Goal: Check status: Check status

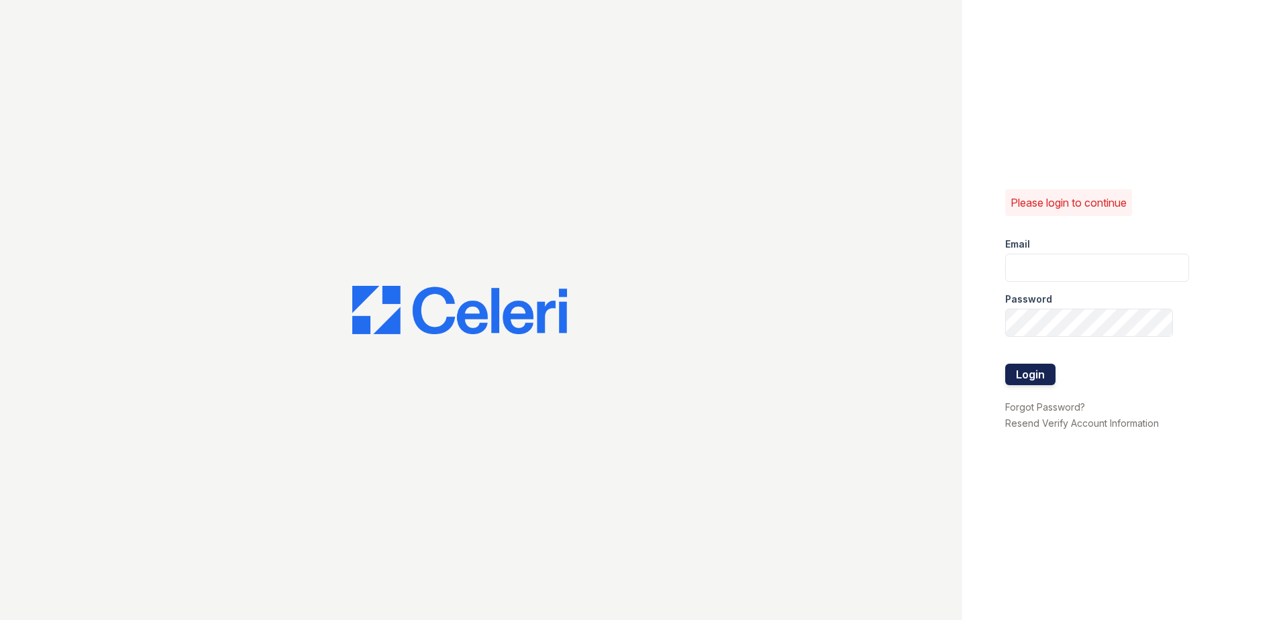
type input "[EMAIL_ADDRESS][DOMAIN_NAME]"
click at [1022, 373] on button "Login" at bounding box center [1030, 374] width 50 height 21
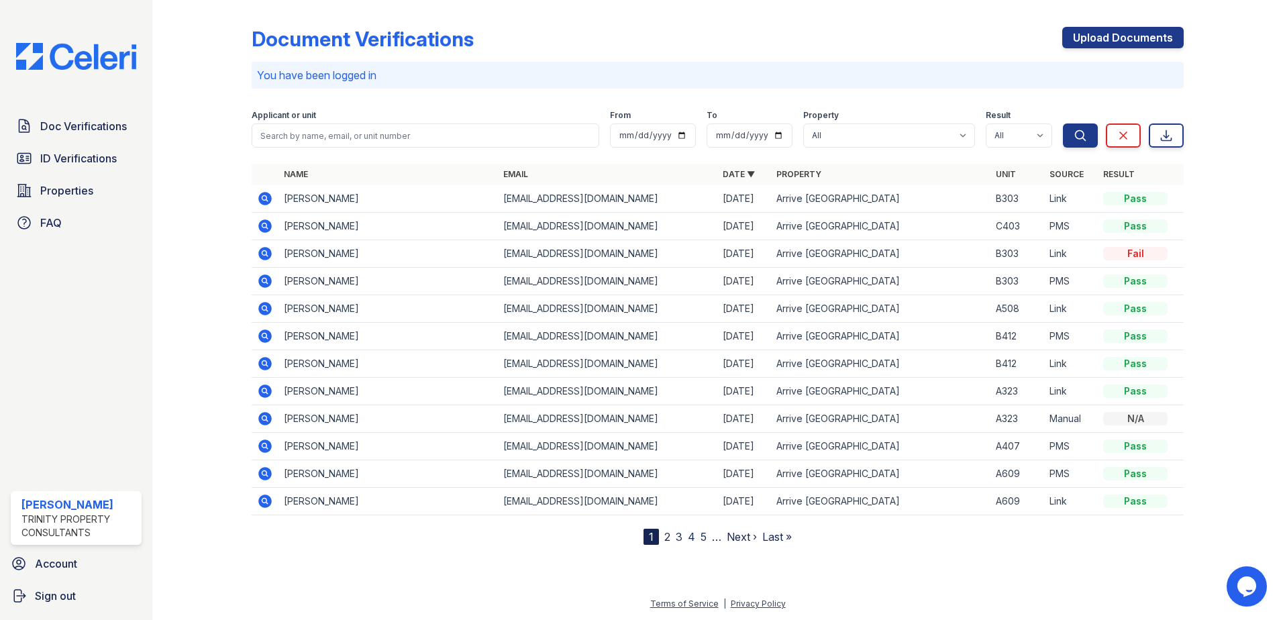
click at [79, 314] on div "Doc Verifications ID Verifications Properties FAQ [PERSON_NAME] Trinity Propert…" at bounding box center [76, 310] width 152 height 620
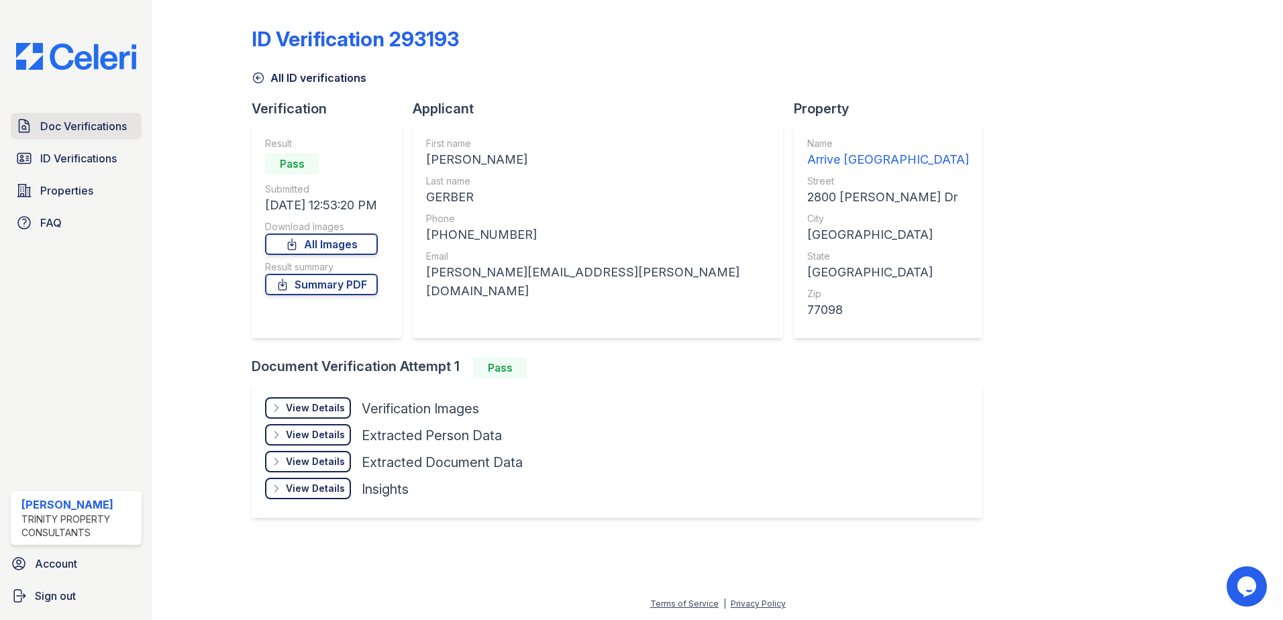
click at [112, 127] on span "Doc Verifications" at bounding box center [83, 126] width 87 height 16
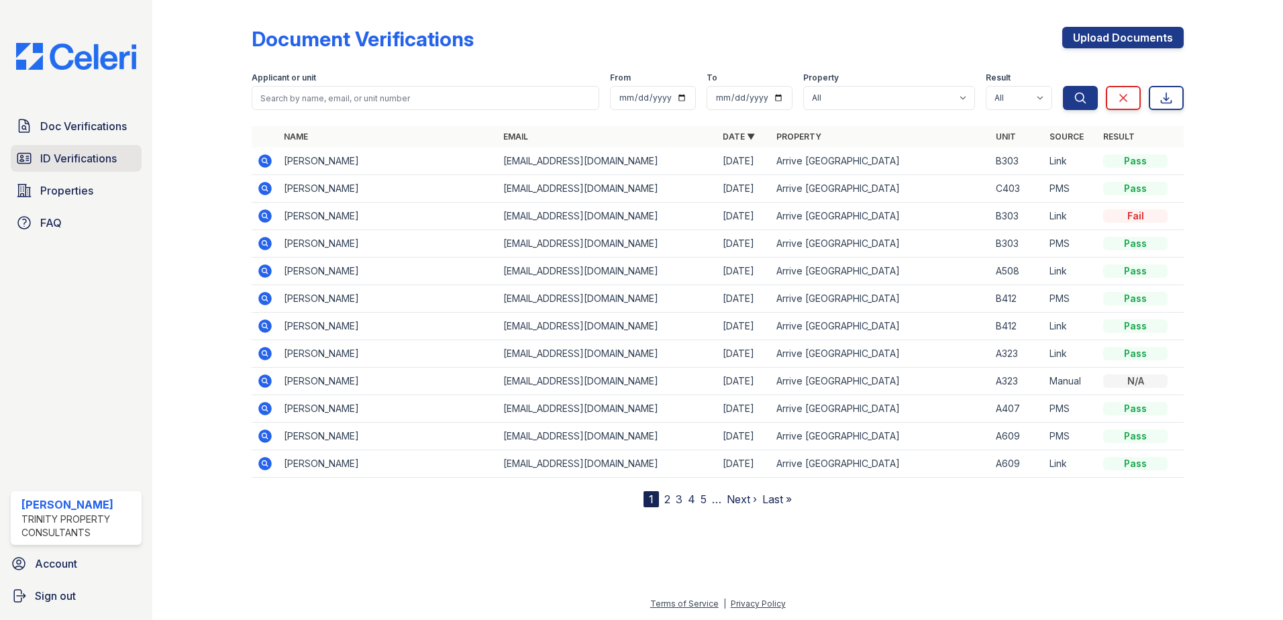
click at [117, 161] on span "ID Verifications" at bounding box center [78, 158] width 76 height 16
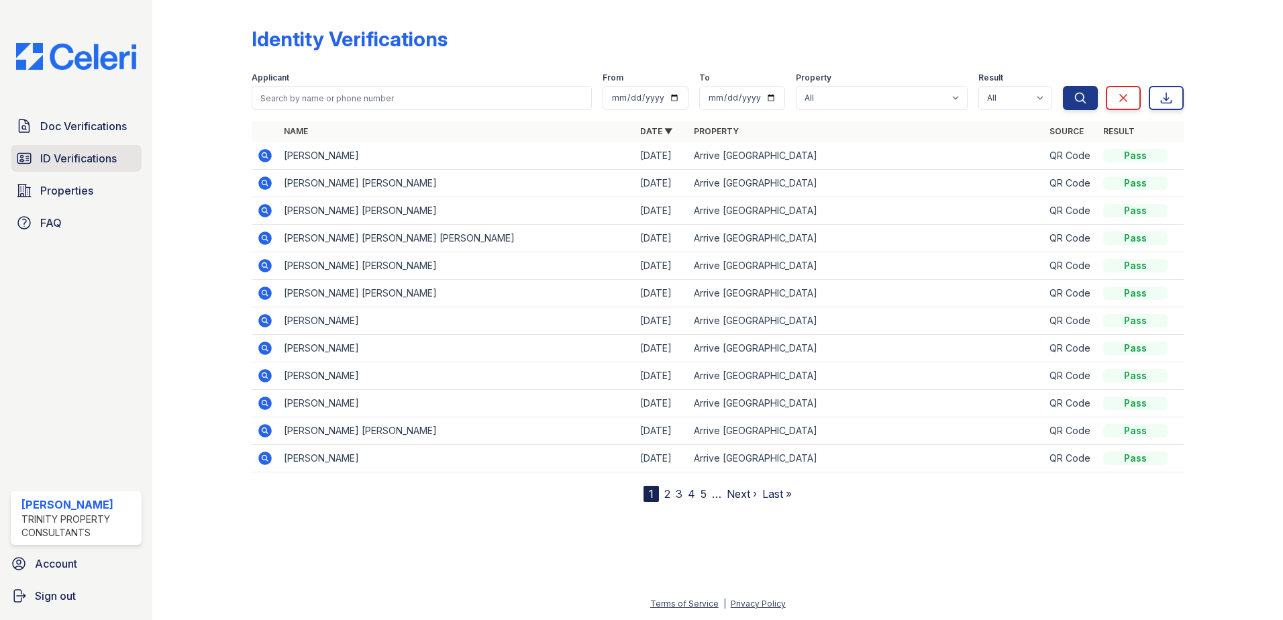
click at [74, 158] on span "ID Verifications" at bounding box center [78, 158] width 76 height 16
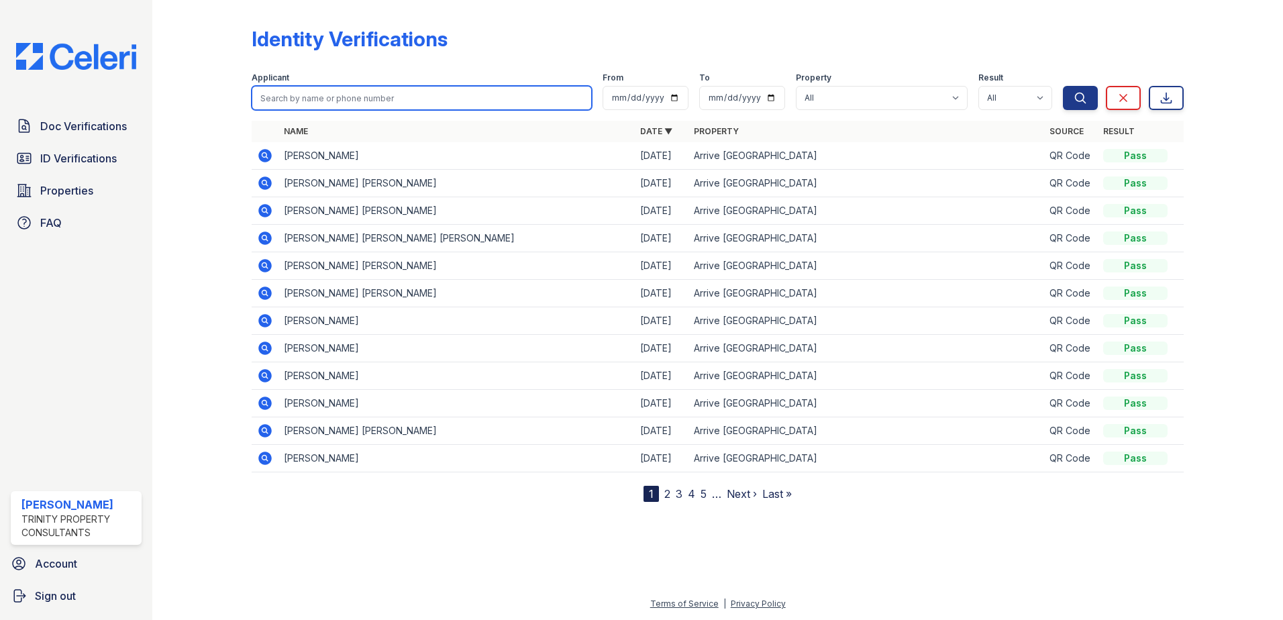
click at [362, 97] on input "search" at bounding box center [422, 98] width 340 height 24
type input "Gerber"
click at [1063, 86] on button "Search" at bounding box center [1080, 98] width 35 height 24
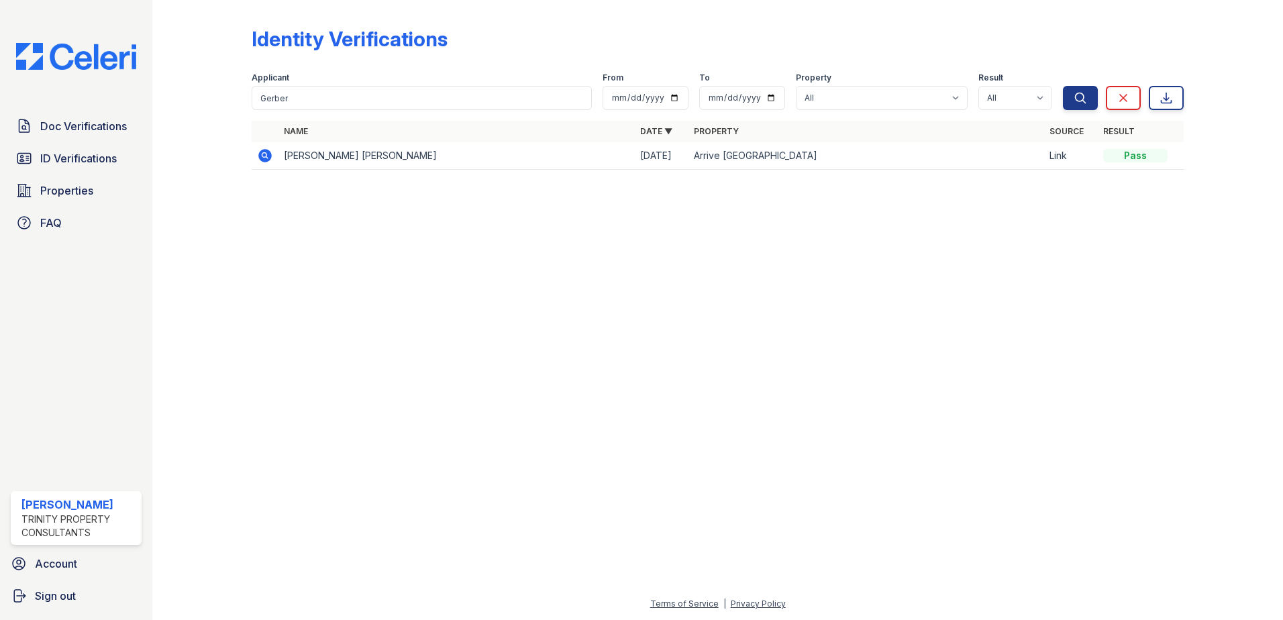
click at [261, 155] on icon at bounding box center [264, 155] width 13 height 13
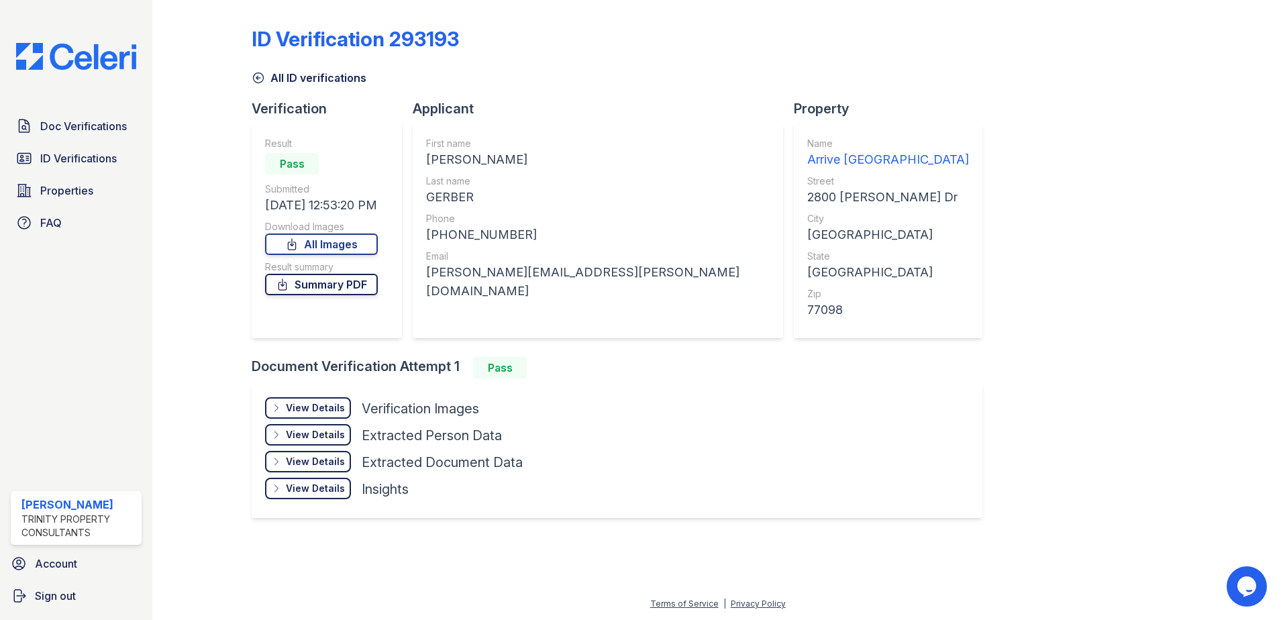
click at [329, 286] on link "Summary PDF" at bounding box center [321, 284] width 113 height 21
